Goal: Information Seeking & Learning: Learn about a topic

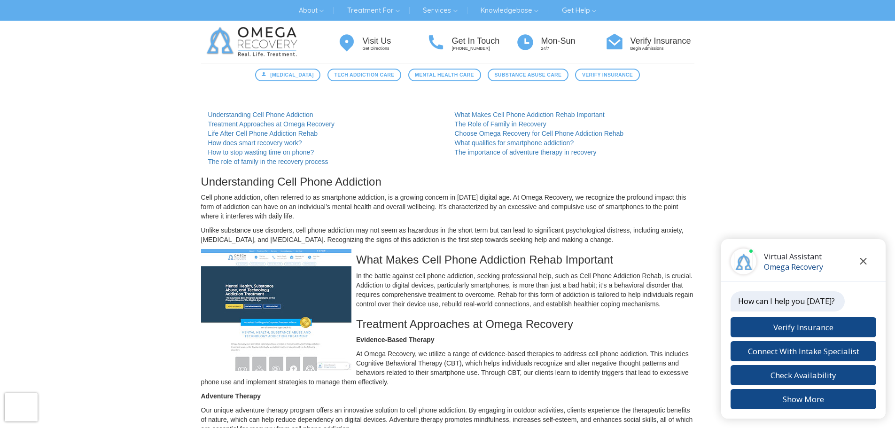
click at [863, 261] on icon "Close chat" at bounding box center [863, 261] width 7 height 7
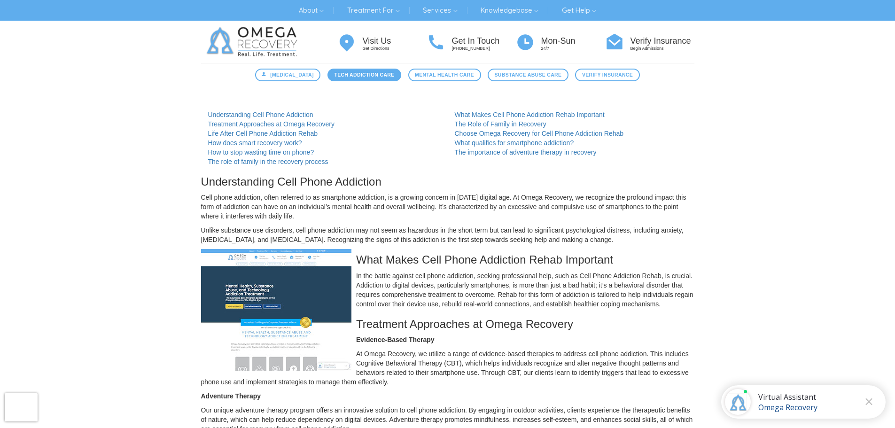
click at [377, 77] on span "Tech Addiction Care" at bounding box center [364, 75] width 60 height 8
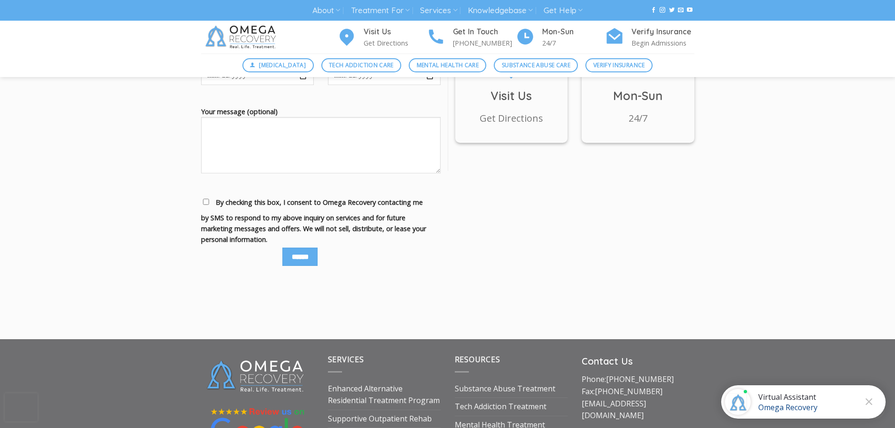
scroll to position [1268, 0]
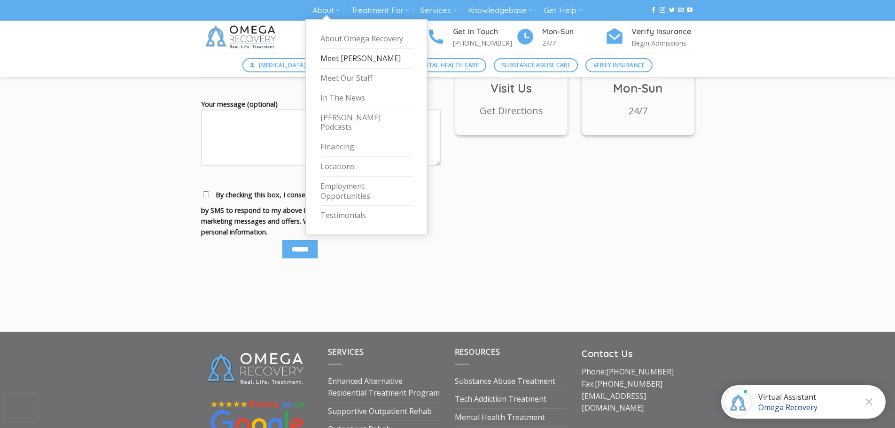
click at [328, 56] on link "Meet [PERSON_NAME]" at bounding box center [366, 59] width 92 height 20
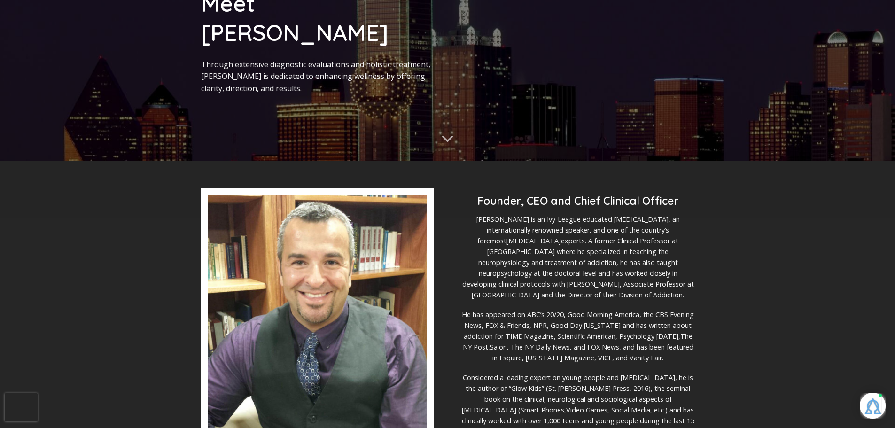
scroll to position [141, 0]
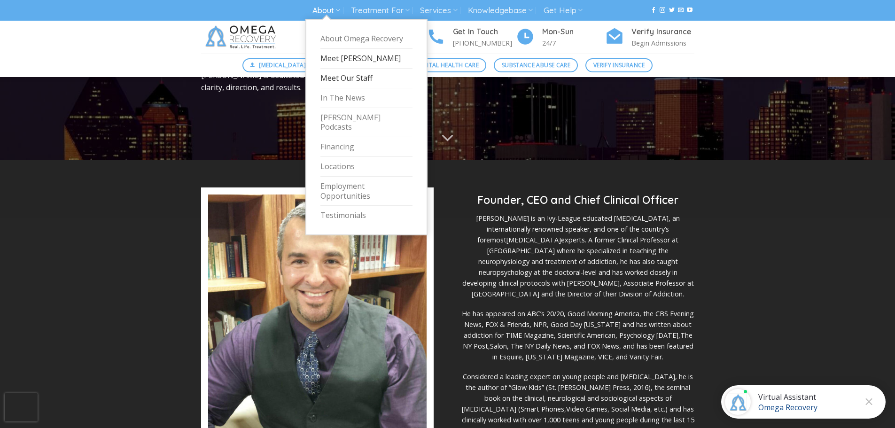
click at [336, 77] on link "Meet Our Staff" at bounding box center [366, 79] width 92 height 20
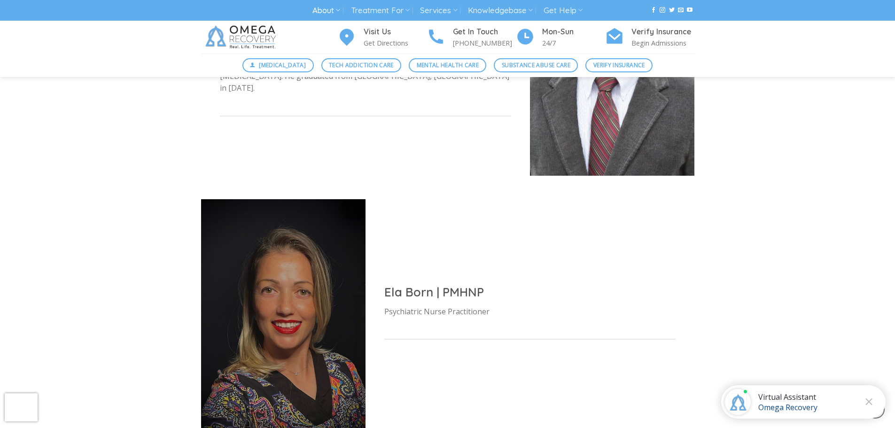
scroll to position [2771, 0]
